Goal: Navigation & Orientation: Understand site structure

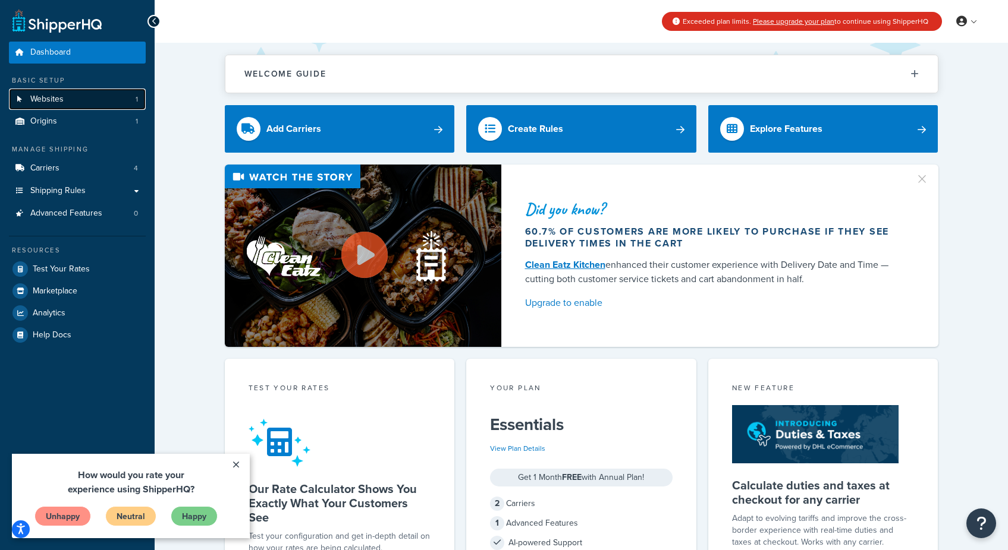
click at [59, 97] on span "Websites" at bounding box center [46, 100] width 33 height 10
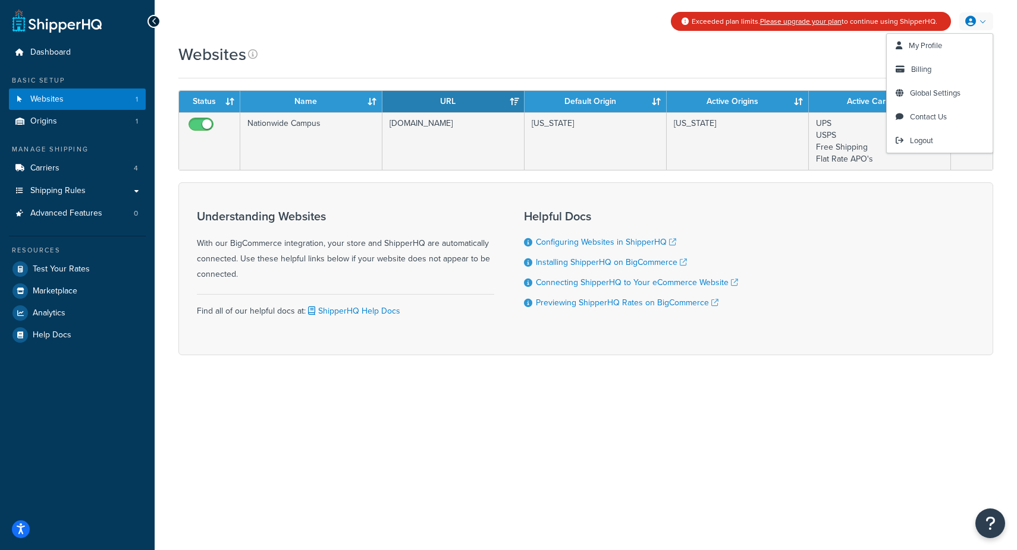
click at [983, 23] on link at bounding box center [976, 21] width 34 height 18
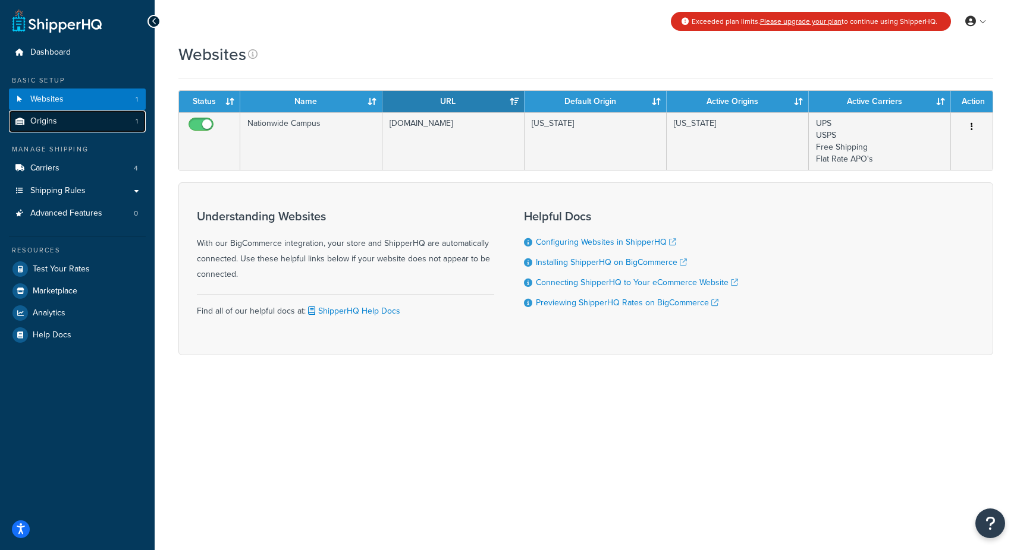
click at [61, 119] on link "Origins 1" at bounding box center [77, 122] width 137 height 22
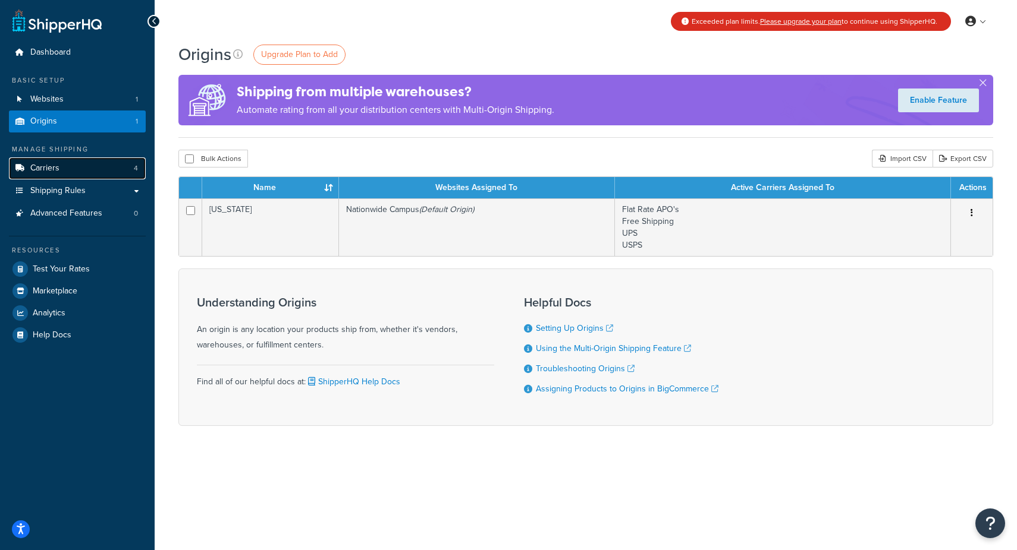
click at [70, 164] on link "Carriers 4" at bounding box center [77, 169] width 137 height 22
